Goal: Obtain resource: Obtain resource

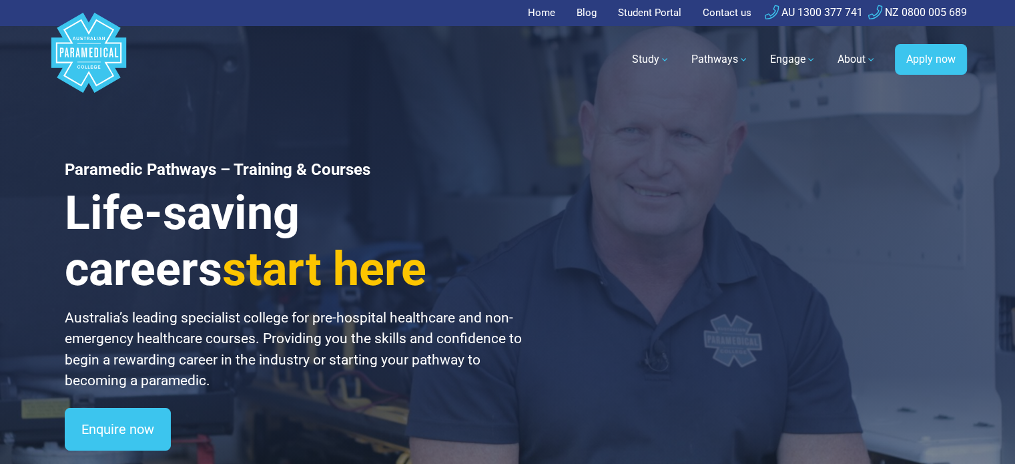
click at [642, 6] on link "Student Portal" at bounding box center [649, 13] width 79 height 26
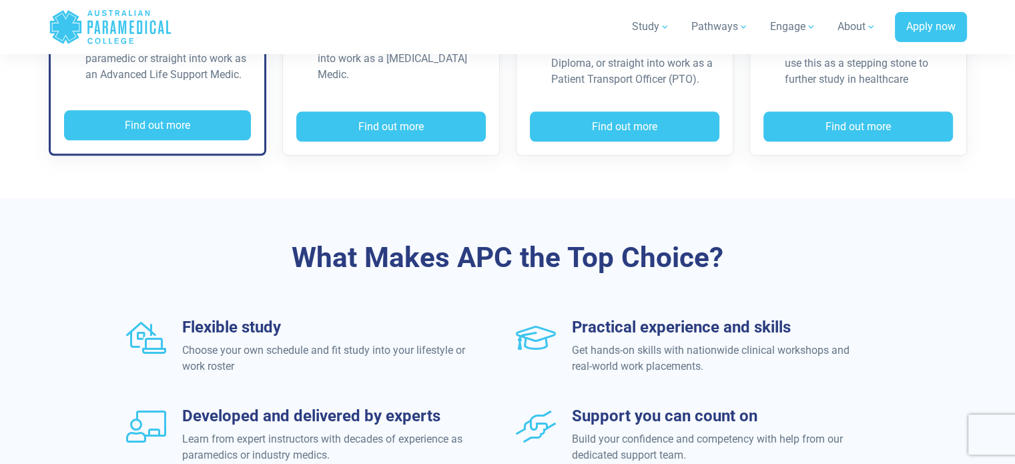
scroll to position [1335, 0]
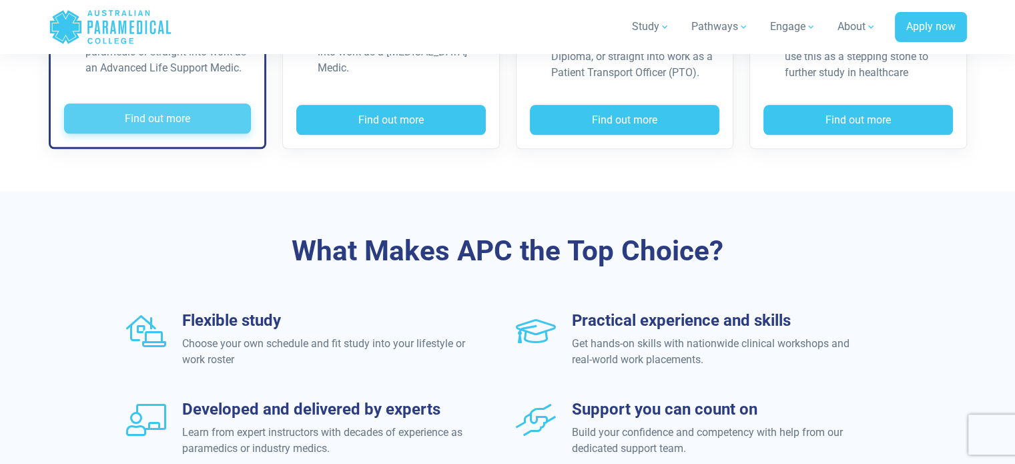
click at [215, 115] on button "Find out more" at bounding box center [157, 118] width 187 height 31
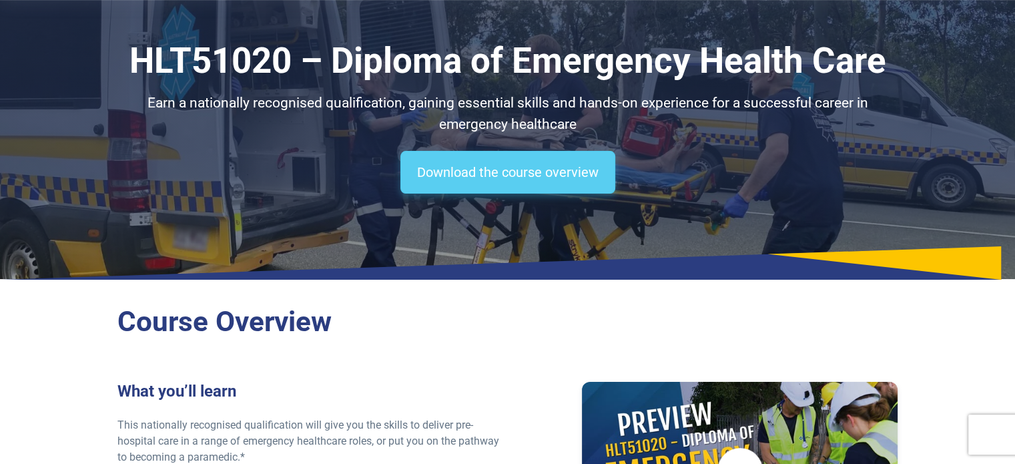
click at [412, 183] on link "Download the course overview" at bounding box center [507, 172] width 215 height 43
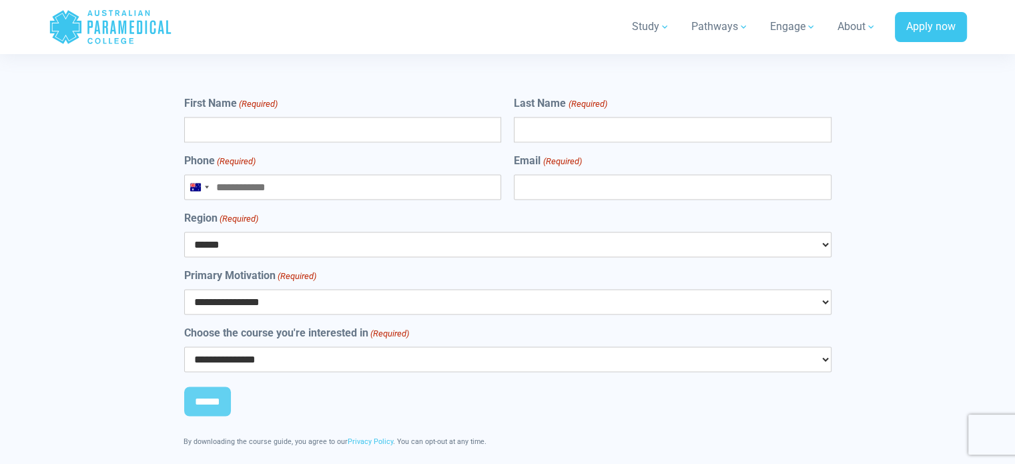
scroll to position [7231, 0]
click at [387, 290] on select "**********" at bounding box center [507, 302] width 647 height 25
